Goal: Information Seeking & Learning: Learn about a topic

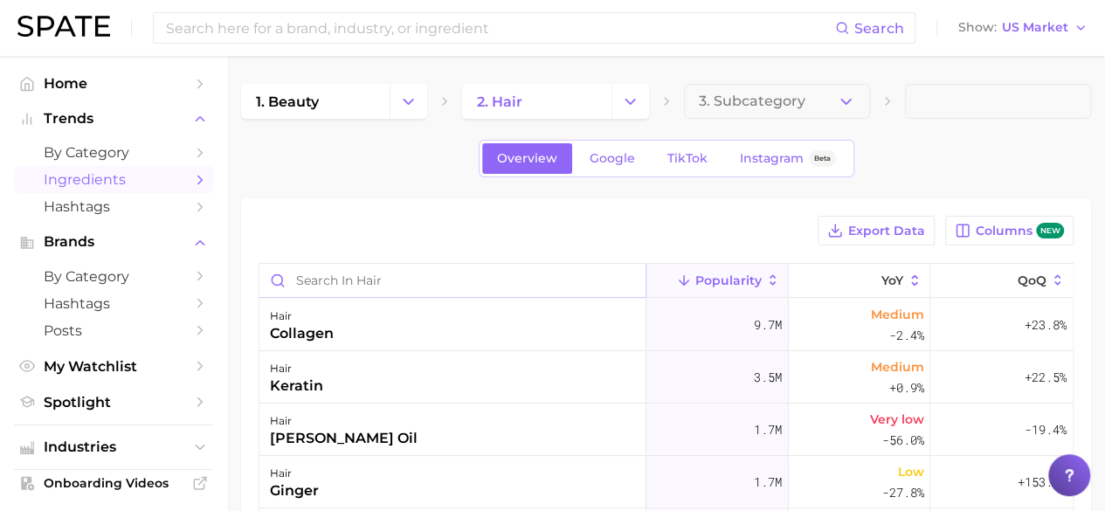
click at [354, 276] on input "Search in hair" at bounding box center [452, 280] width 386 height 33
type input "peptide"
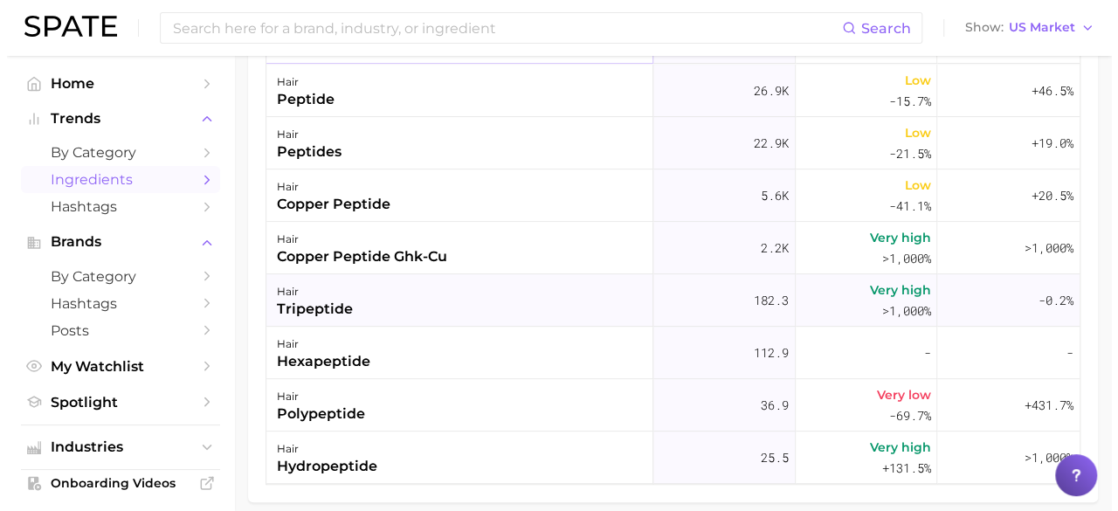
scroll to position [262, 0]
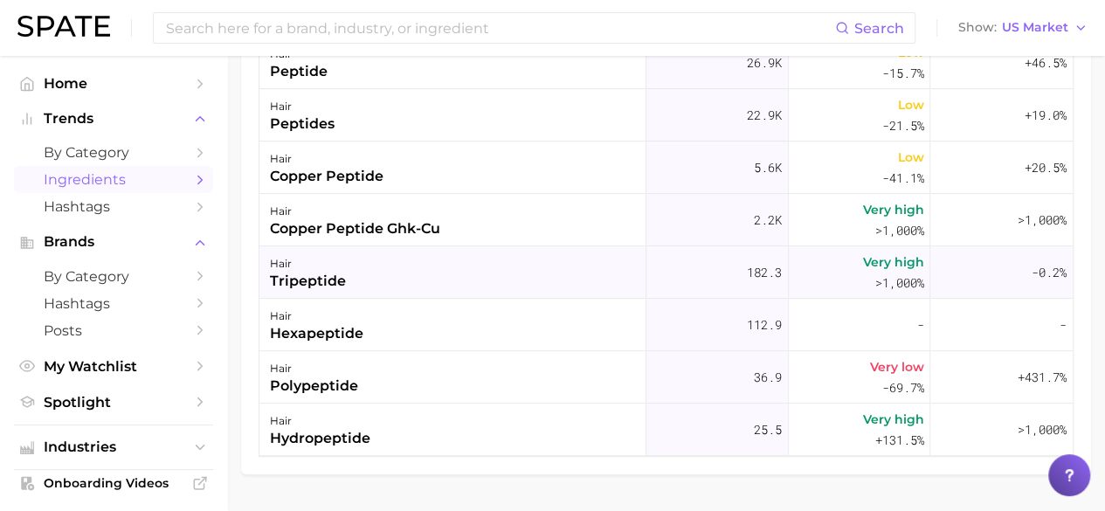
click at [306, 275] on div "tripeptide" at bounding box center [308, 281] width 76 height 21
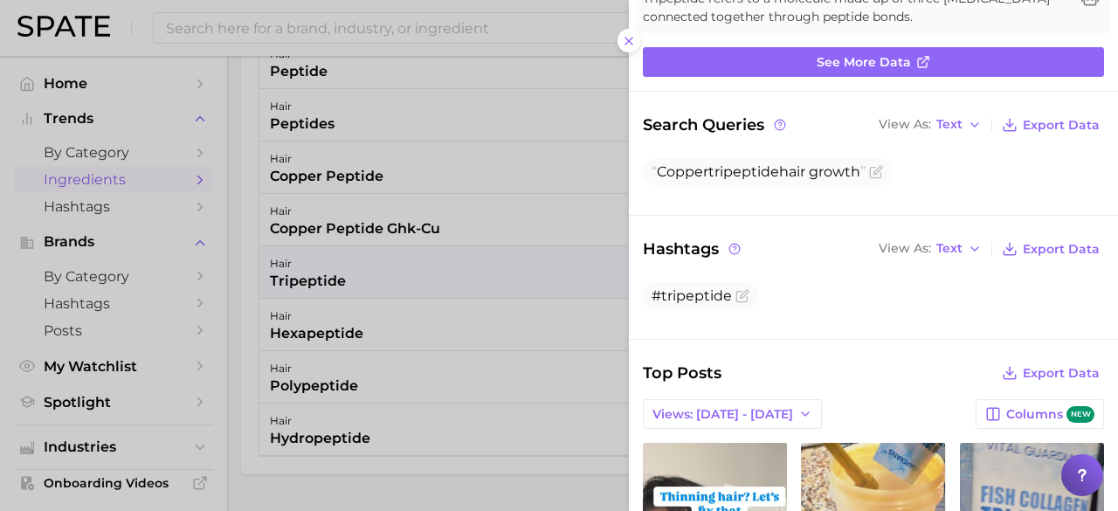
scroll to position [175, 0]
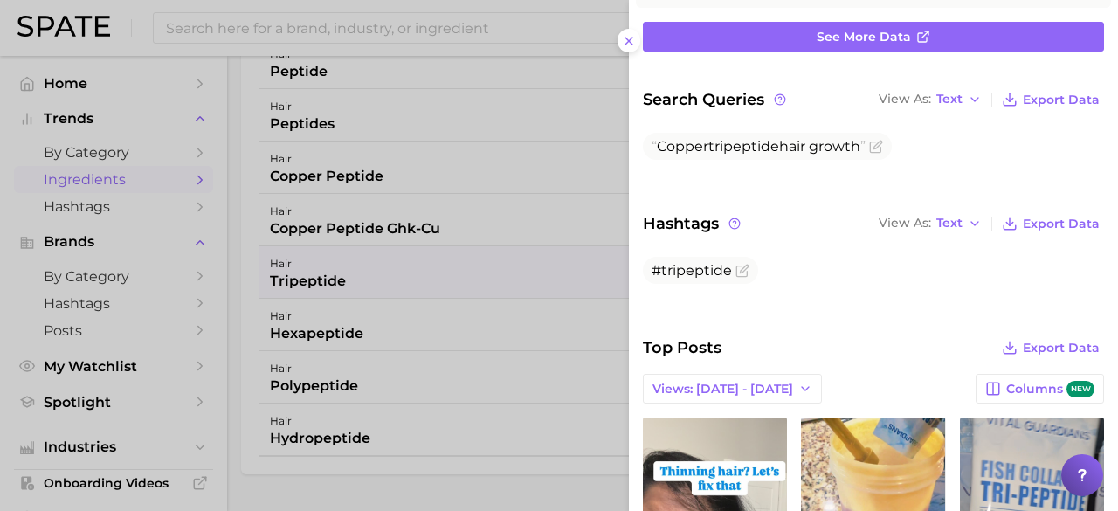
click at [627, 43] on icon at bounding box center [629, 41] width 14 height 14
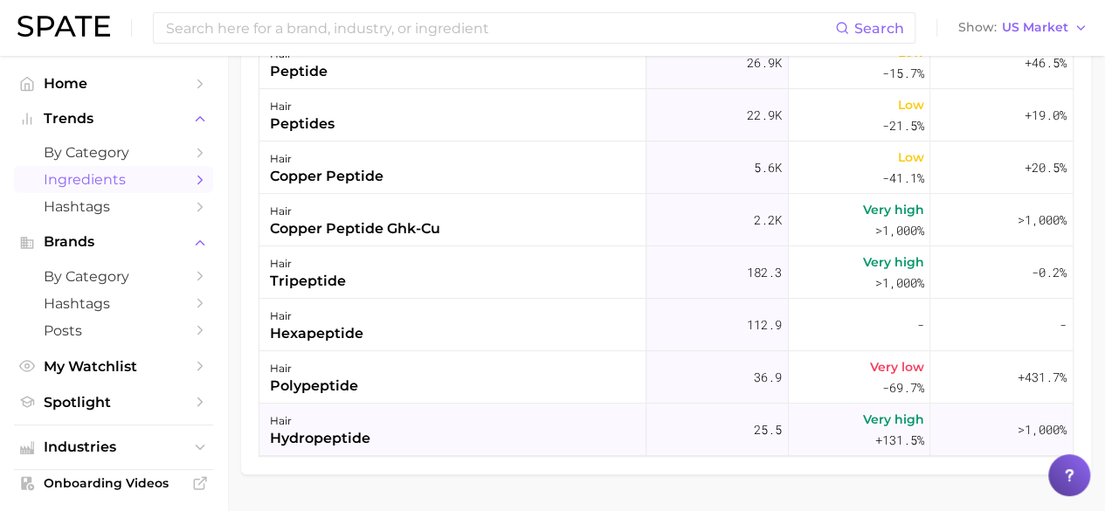
click at [335, 429] on div "hydropeptide" at bounding box center [320, 438] width 100 height 21
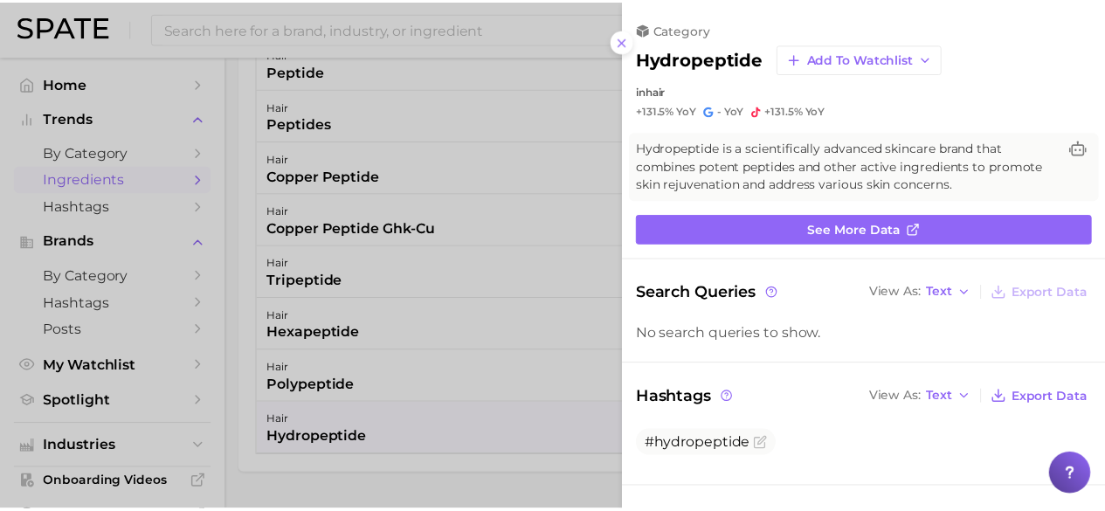
scroll to position [0, 0]
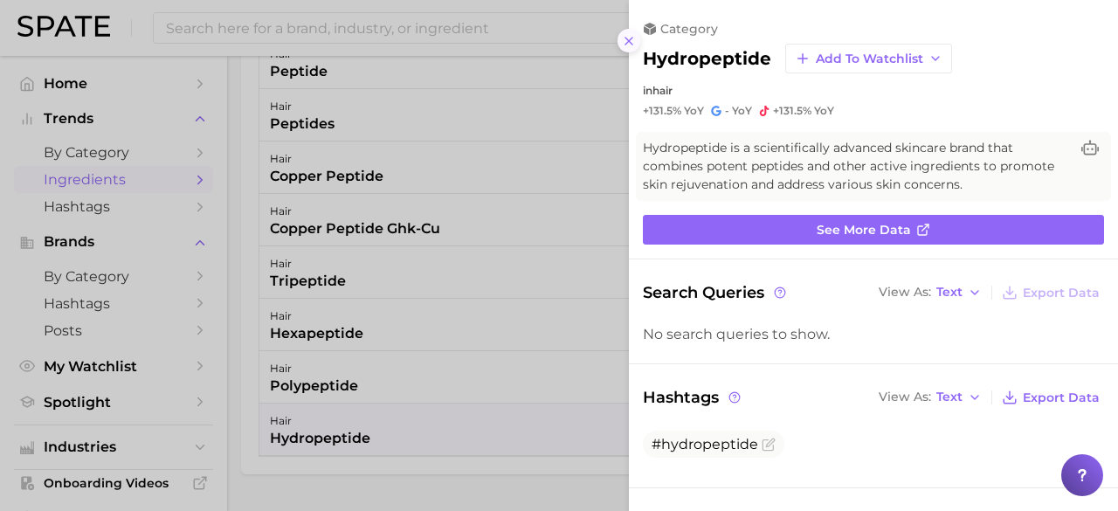
click at [634, 44] on icon at bounding box center [629, 41] width 14 height 14
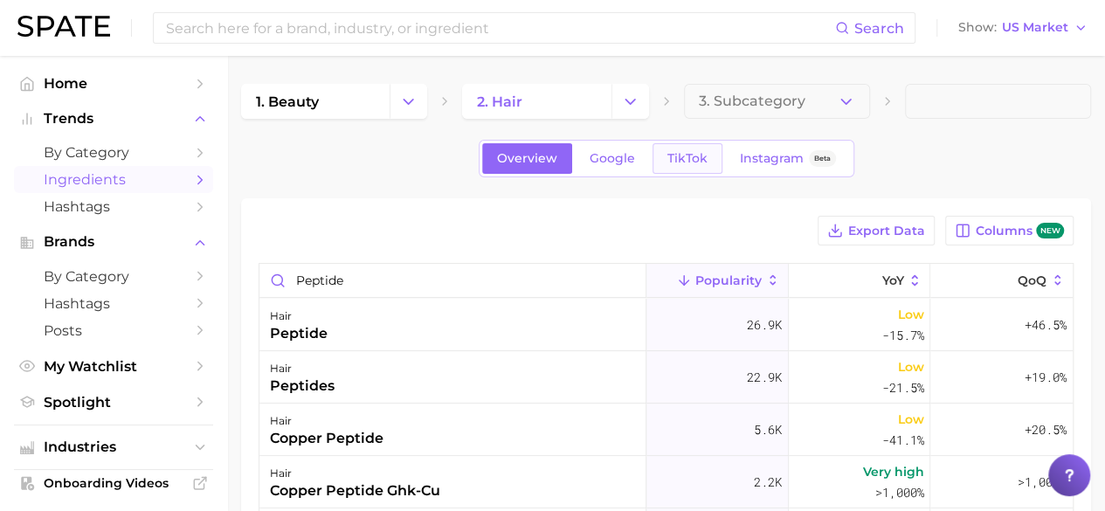
click at [690, 168] on link "TikTok" at bounding box center [687, 158] width 70 height 31
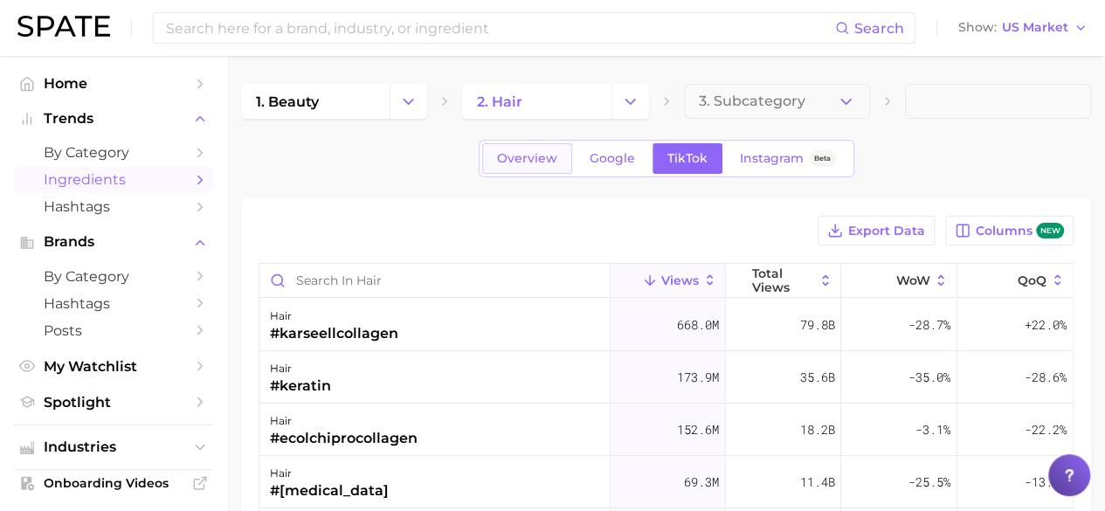
click at [511, 167] on link "Overview" at bounding box center [527, 158] width 90 height 31
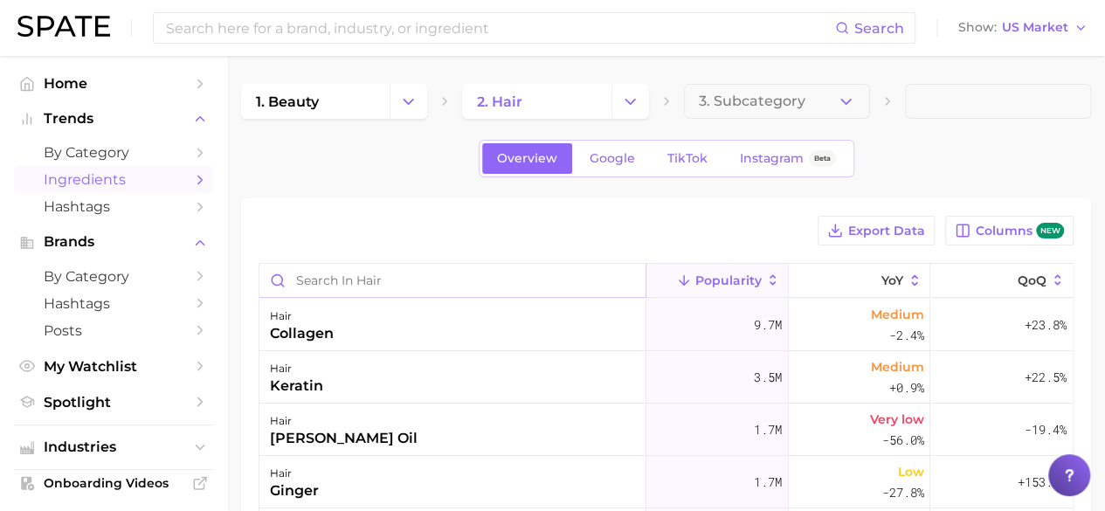
click at [379, 282] on input "Search in hair" at bounding box center [452, 280] width 386 height 33
type input "peptide"
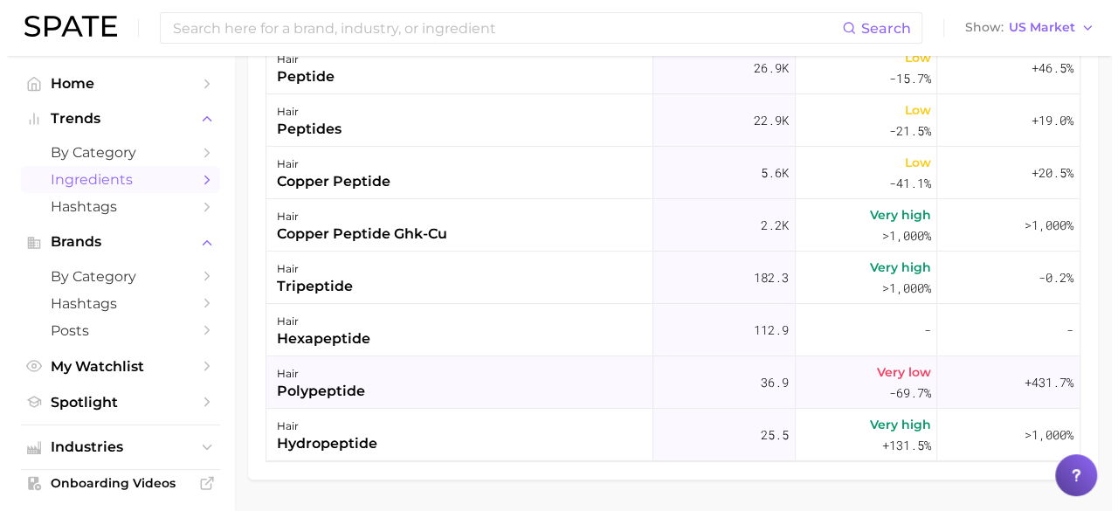
scroll to position [311, 0]
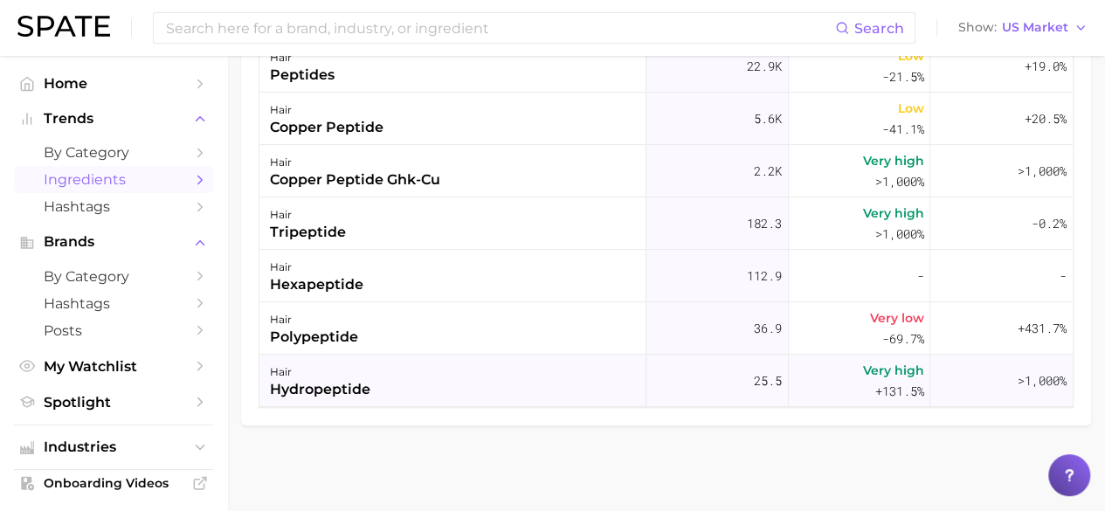
click at [309, 389] on div "hydropeptide" at bounding box center [320, 389] width 100 height 21
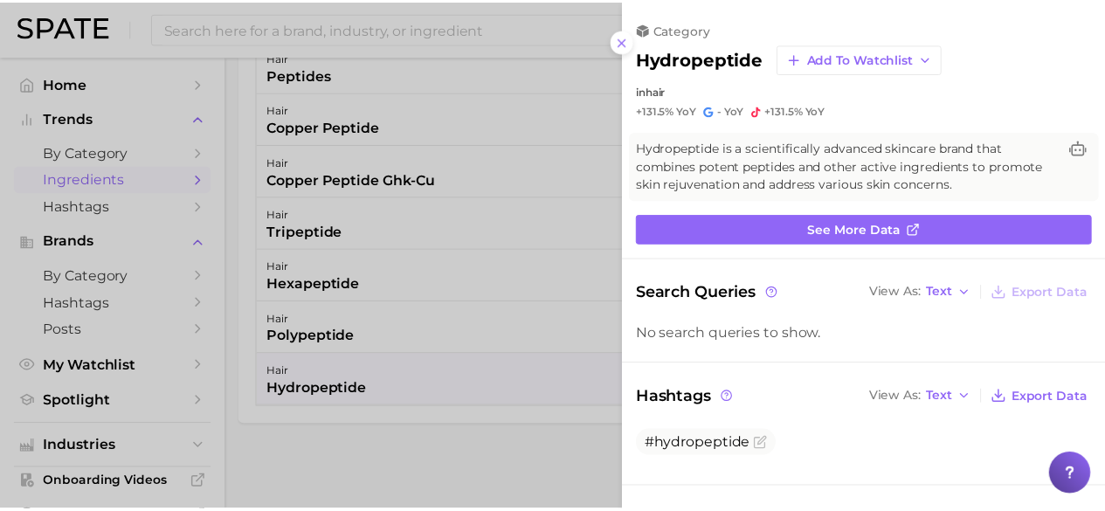
scroll to position [0, 0]
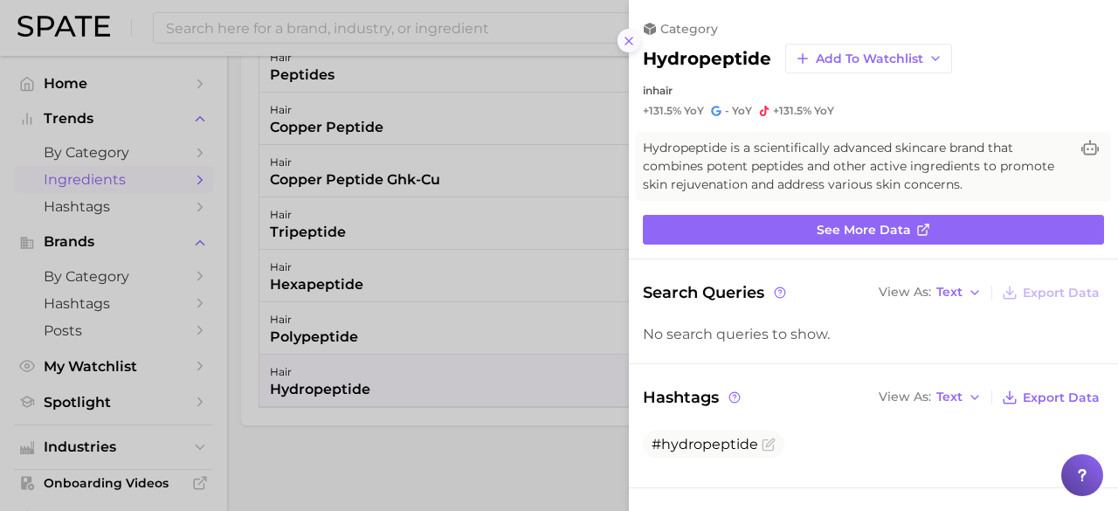
click at [635, 39] on icon at bounding box center [629, 41] width 14 height 14
